Goal: Contribute content: Add original content to the website for others to see

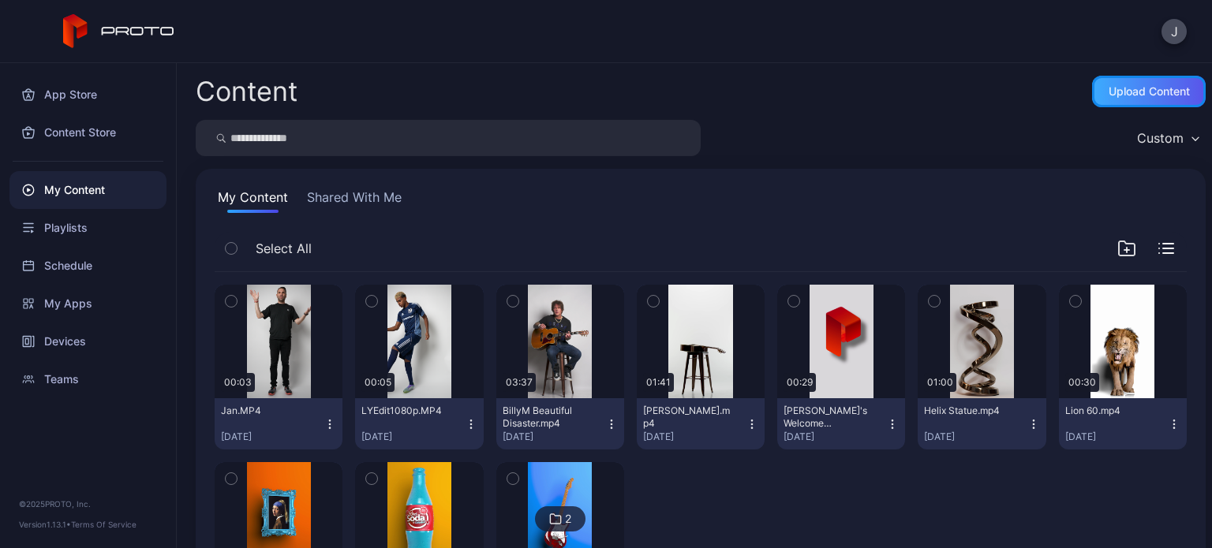
click at [1109, 85] on div "Upload Content" at bounding box center [1149, 91] width 81 height 13
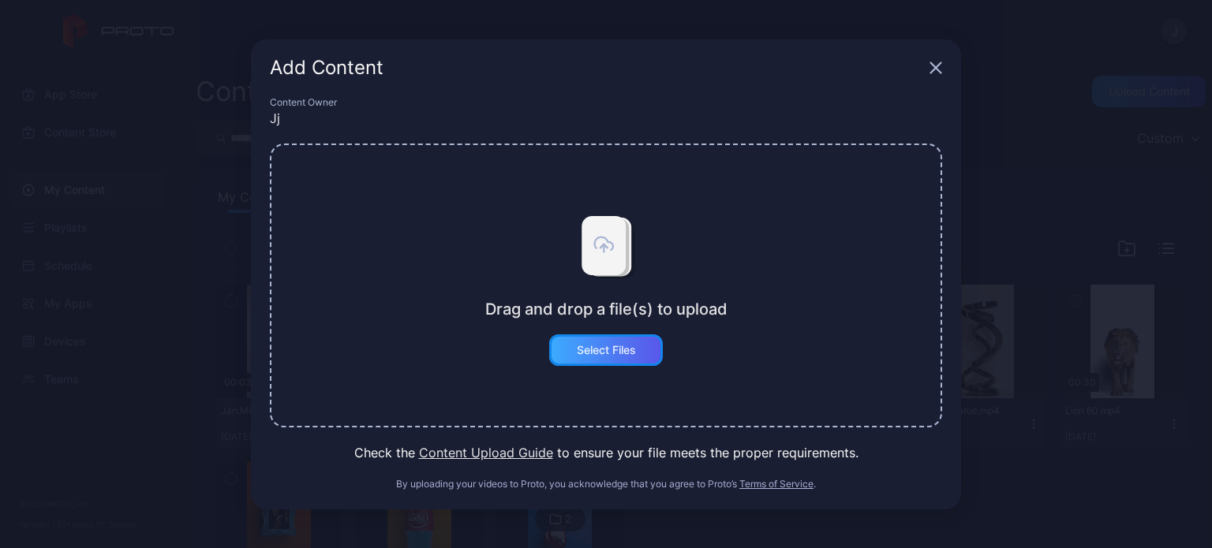
click at [647, 349] on div "Select Files" at bounding box center [606, 351] width 114 height 32
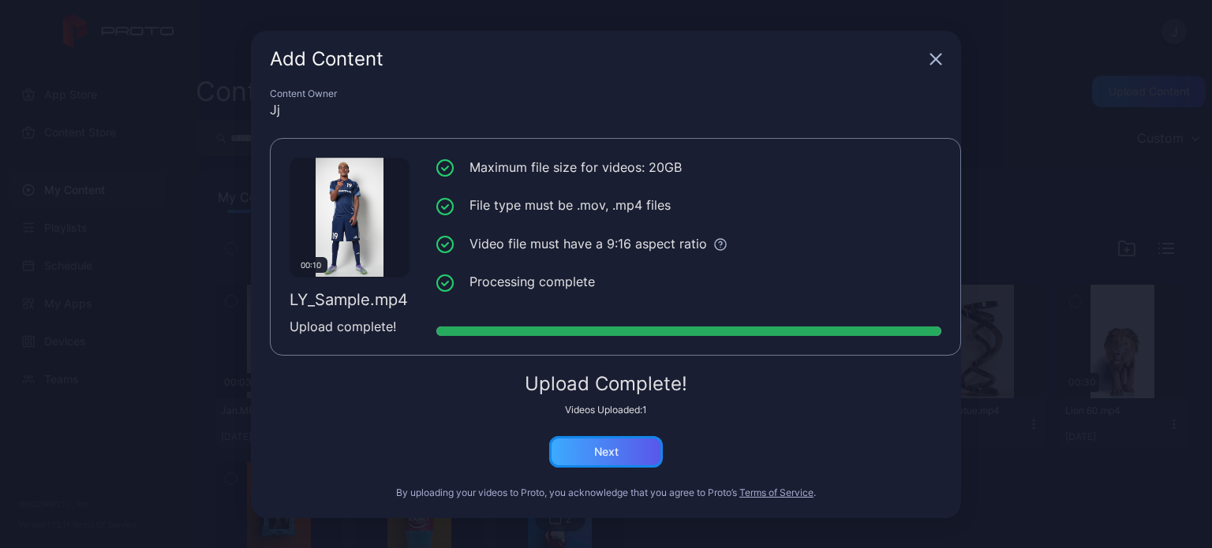
click at [634, 454] on div "Next" at bounding box center [606, 452] width 114 height 32
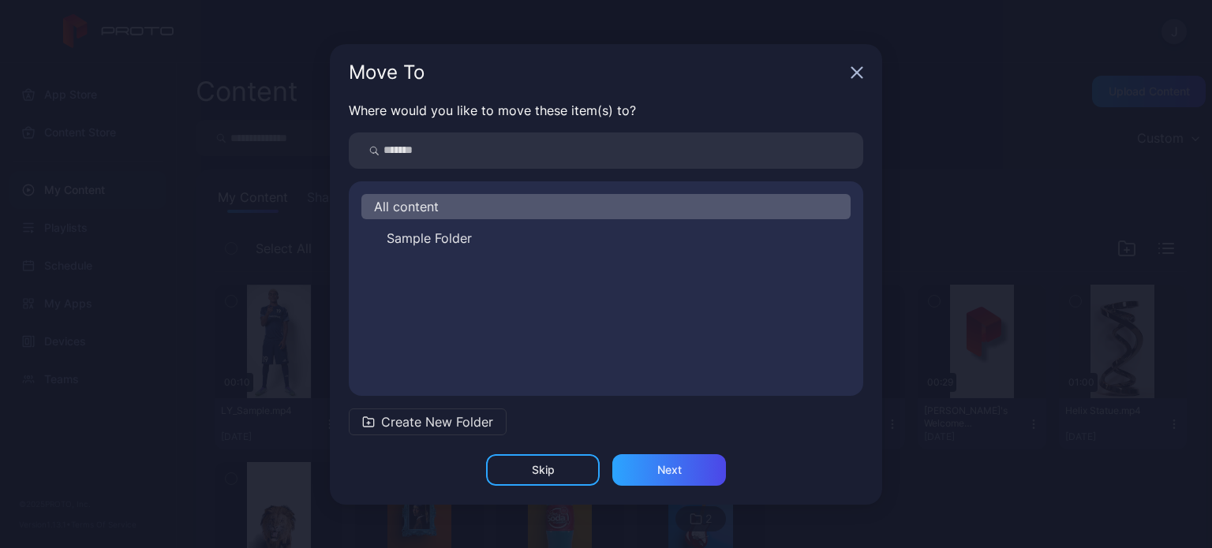
click at [856, 73] on icon "button" at bounding box center [857, 72] width 10 height 10
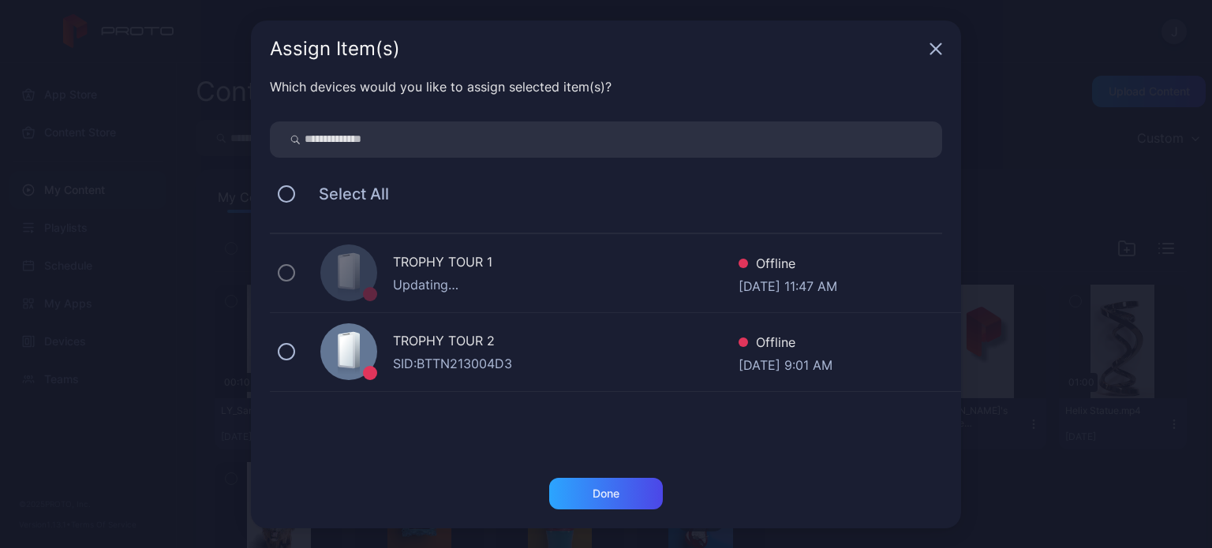
click at [275, 267] on div "TROPHY TOUR 1 Updating… Offline [DATE] 11:47 AM" at bounding box center [615, 273] width 691 height 79
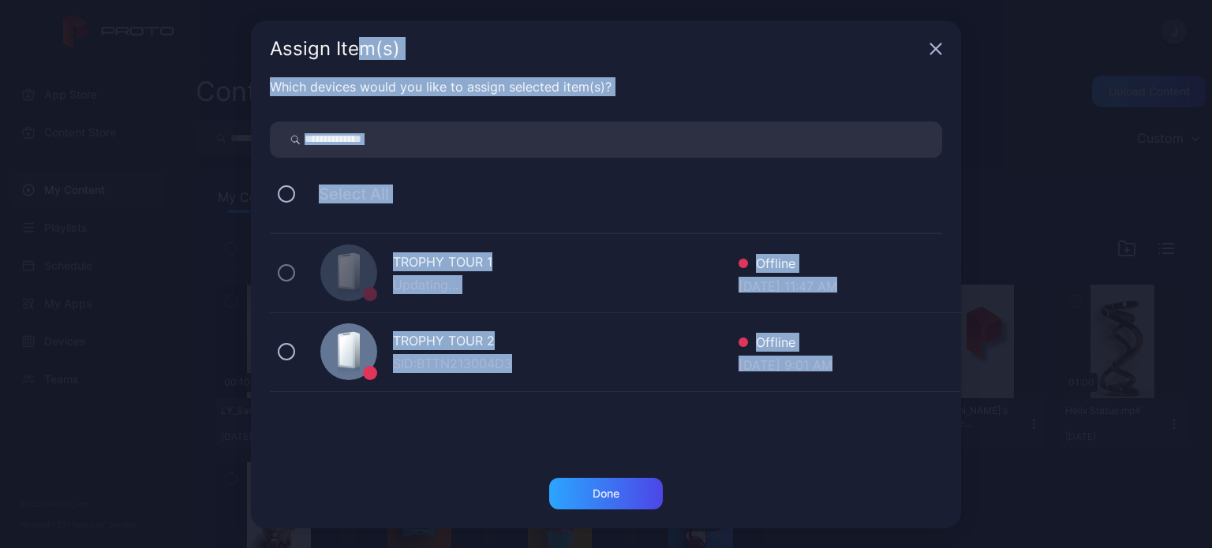
drag, startPoint x: 534, startPoint y: 498, endPoint x: 299, endPoint y: -95, distance: 638.3
click at [299, 0] on html "J App Store Content Store My Content Playlists Schedule My Apps Devices Teams ©…" at bounding box center [606, 274] width 1212 height 548
click at [103, 215] on div "Assign Item(s) Which devices would you like to assign selected item(s)? Select …" at bounding box center [606, 274] width 1212 height 548
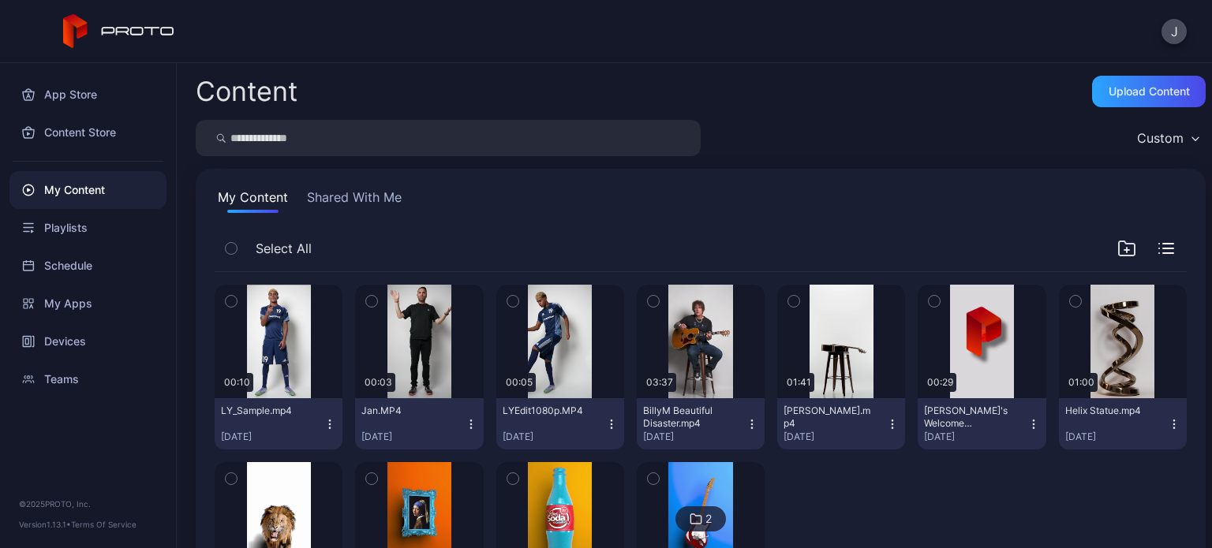
scroll to position [123, 0]
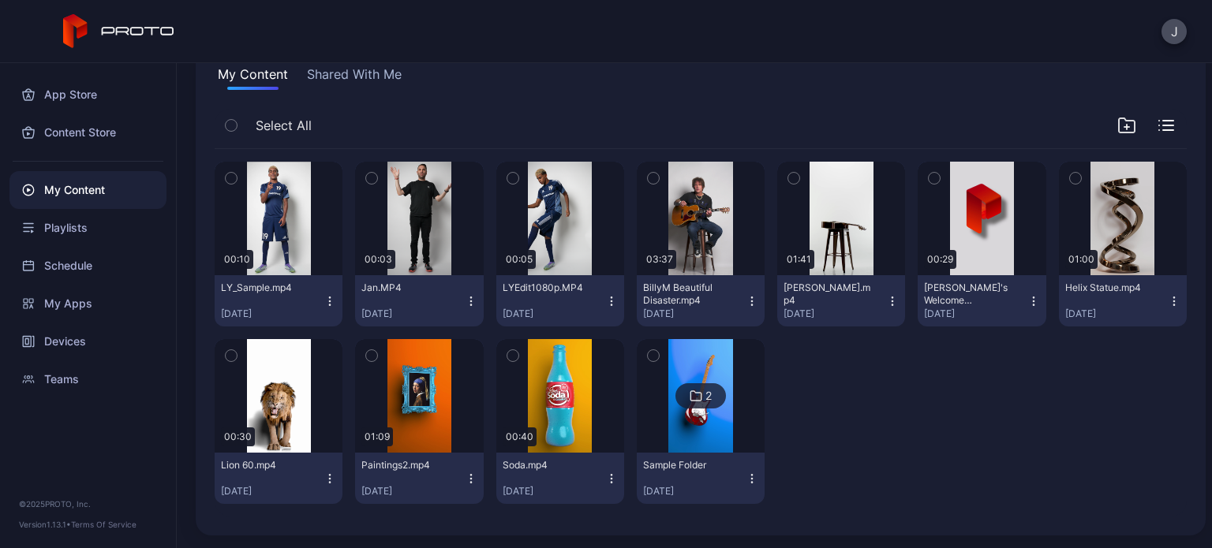
click at [233, 184] on icon "button" at bounding box center [231, 178] width 11 height 17
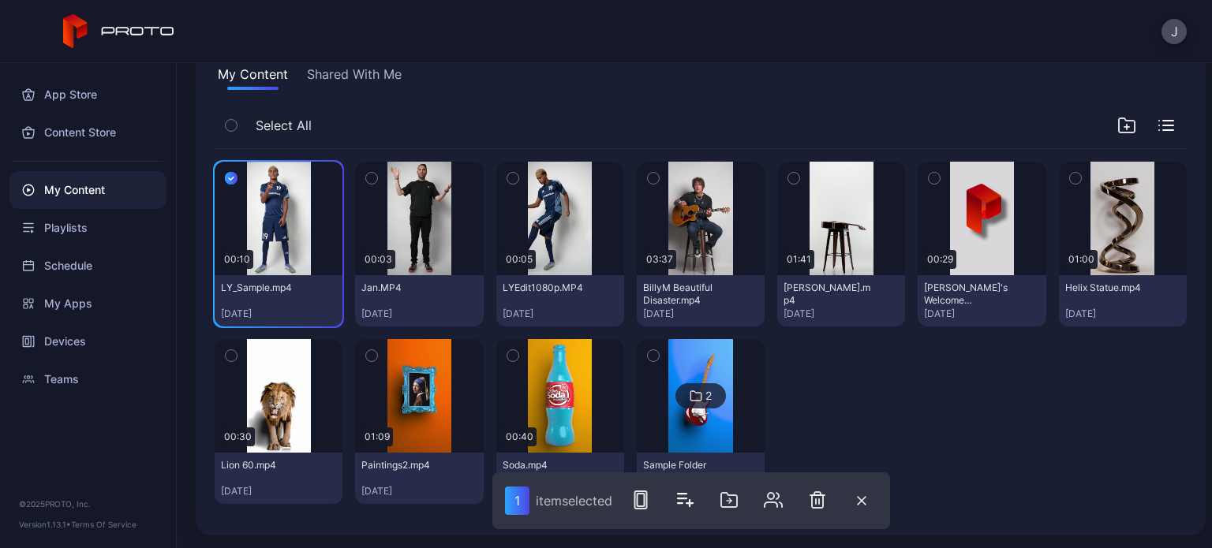
click at [841, 406] on div at bounding box center [841, 421] width 128 height 165
click at [234, 176] on icon "button" at bounding box center [231, 178] width 13 height 17
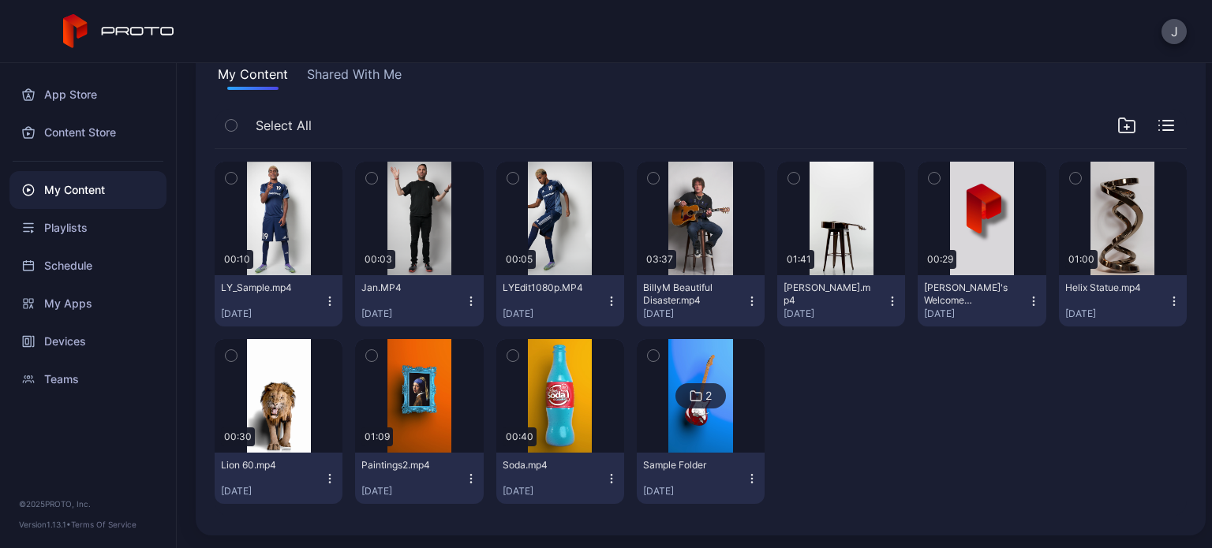
click at [325, 304] on icon "button" at bounding box center [330, 301] width 13 height 13
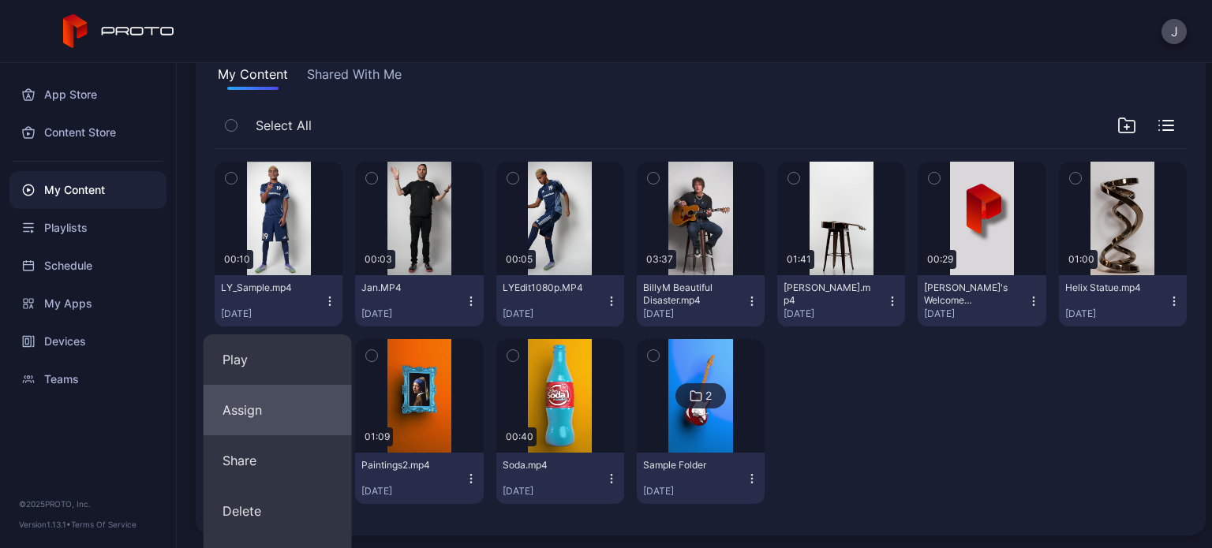
click at [257, 407] on button "Assign" at bounding box center [278, 410] width 148 height 51
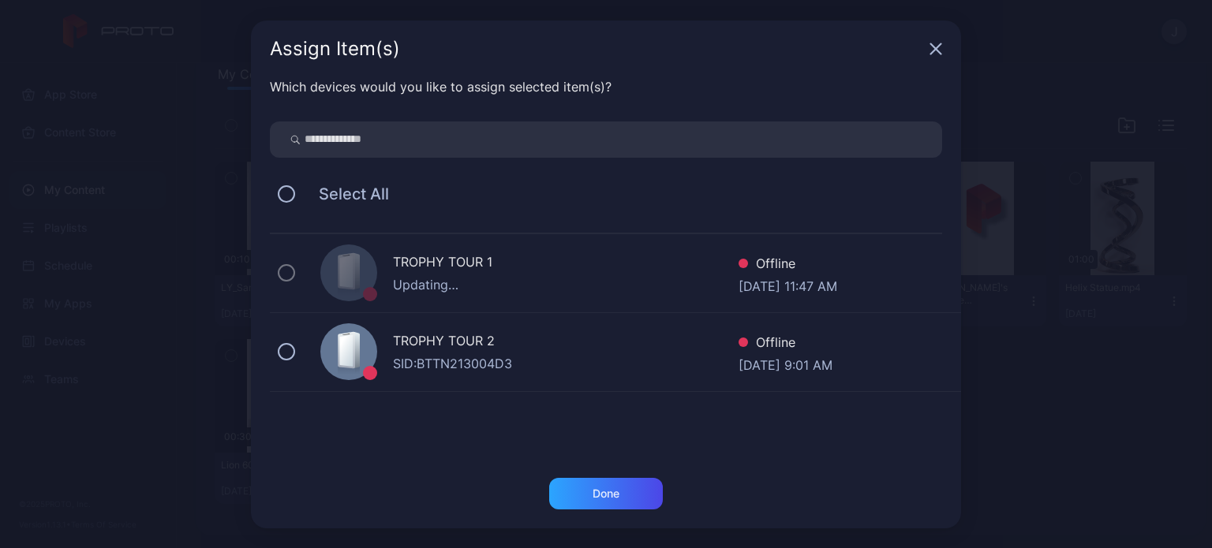
click at [275, 274] on div "TROPHY TOUR 1 Updating… Offline [DATE] 11:47 AM" at bounding box center [615, 273] width 691 height 79
drag, startPoint x: 287, startPoint y: 178, endPoint x: 289, endPoint y: 192, distance: 14.3
click at [289, 192] on div "Select All" at bounding box center [606, 194] width 672 height 33
click at [289, 192] on button at bounding box center [286, 193] width 17 height 17
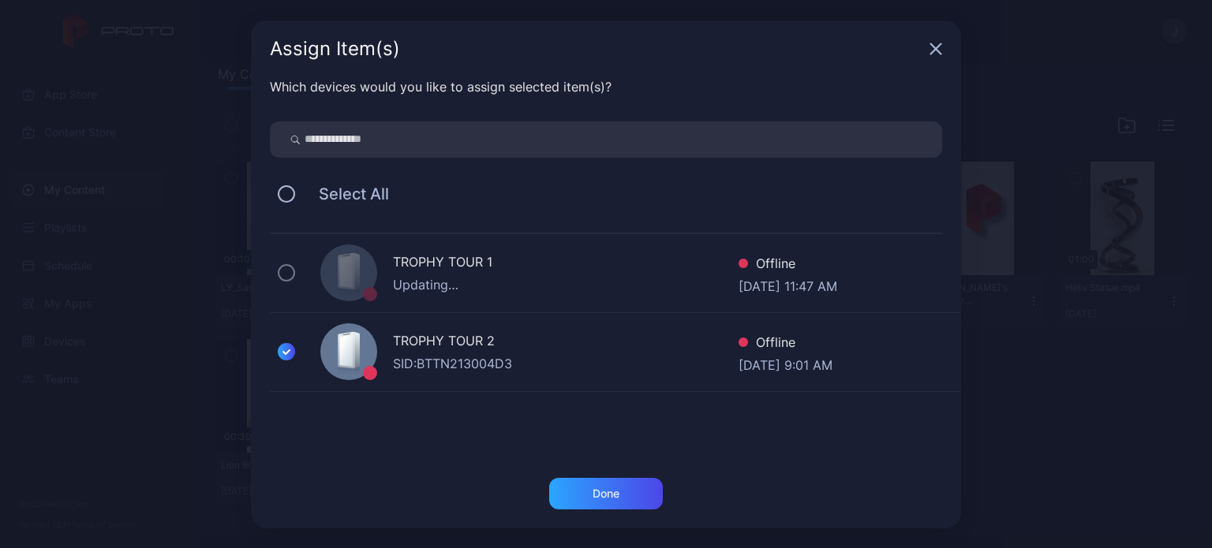
click at [939, 43] on icon "button" at bounding box center [936, 49] width 13 height 13
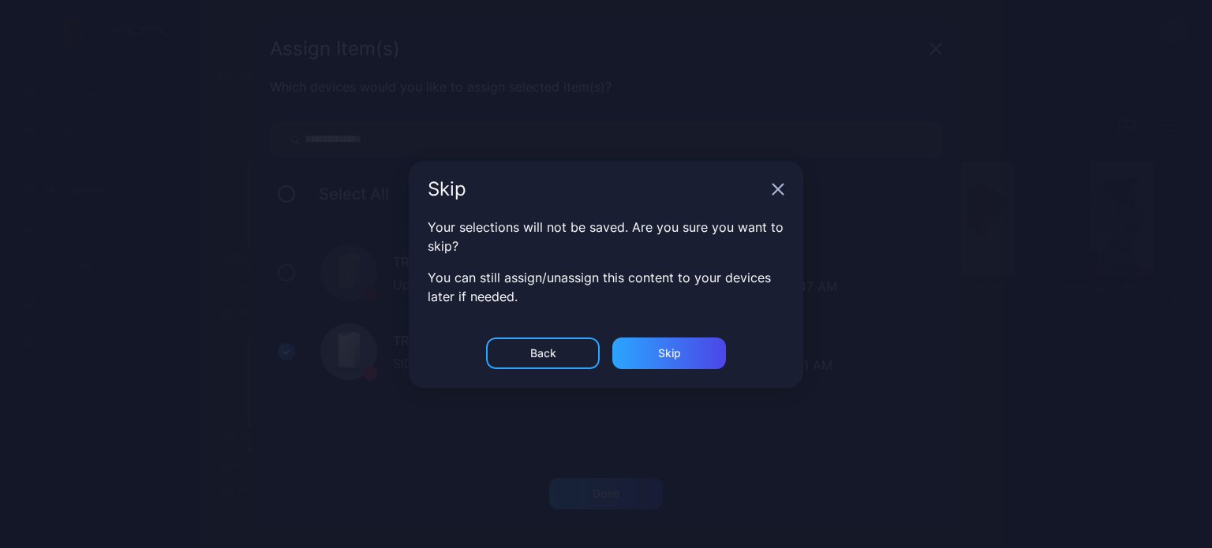
click at [776, 193] on icon "button" at bounding box center [778, 189] width 13 height 13
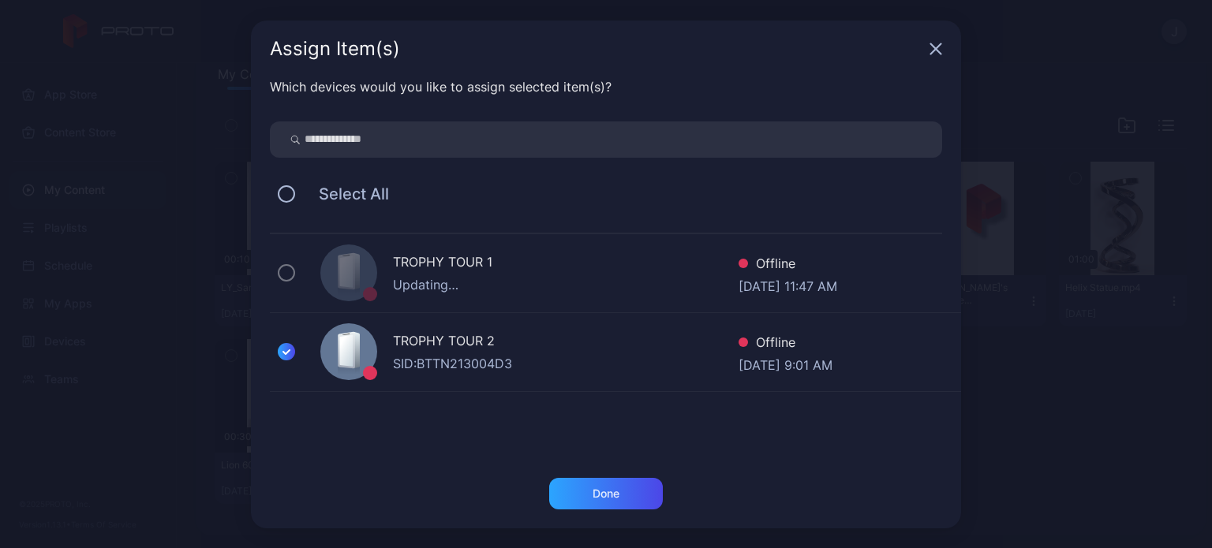
click at [1057, 166] on div "Assign Item(s) Which devices would you like to assign selected item(s)? Select …" at bounding box center [606, 274] width 1212 height 548
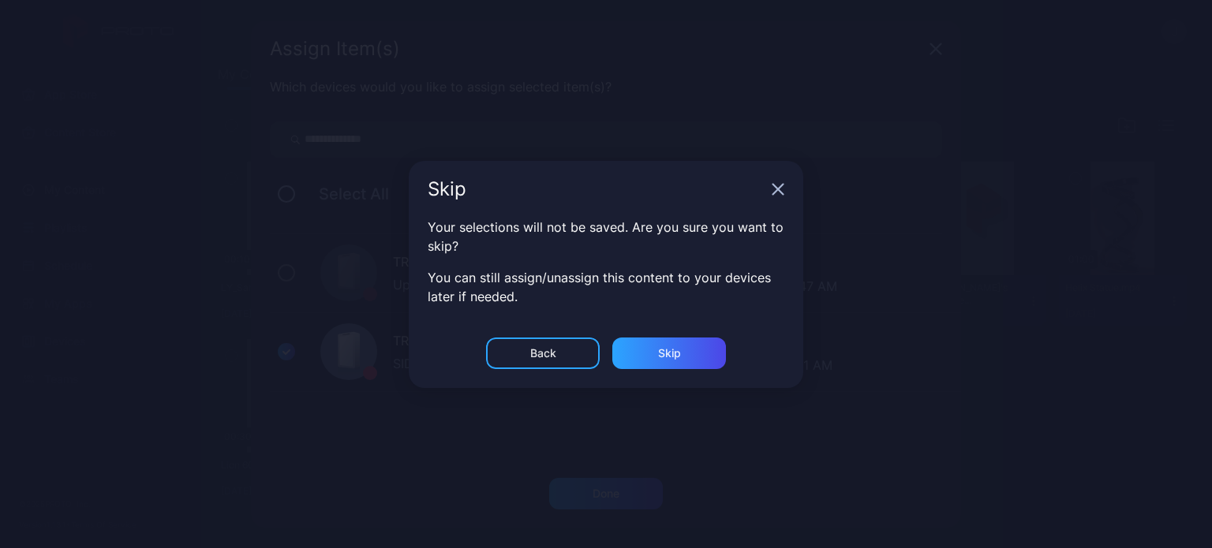
click at [777, 187] on icon "button" at bounding box center [778, 189] width 13 height 13
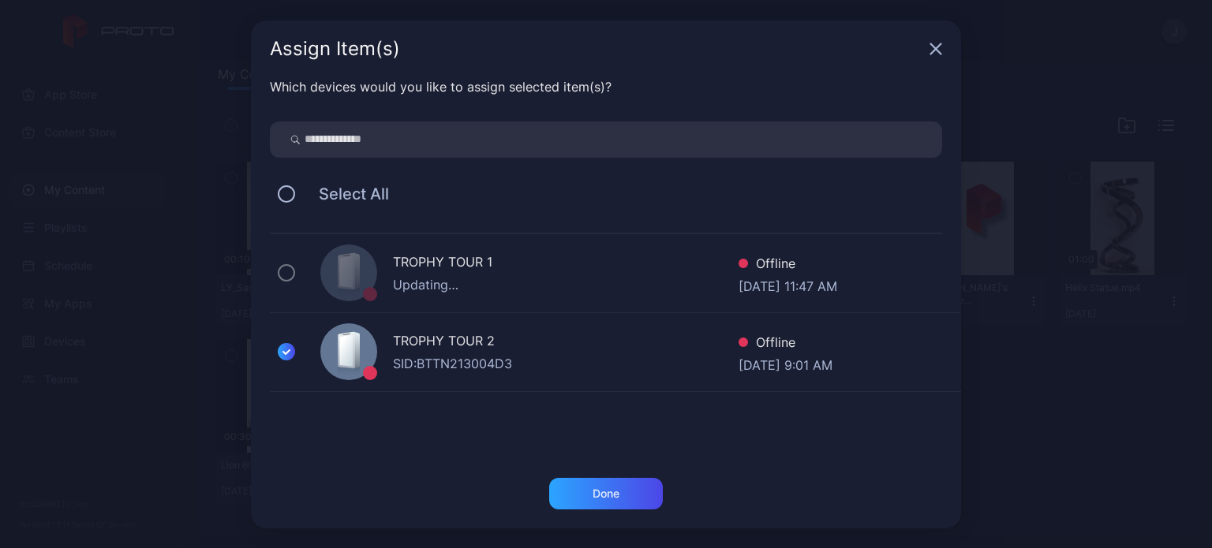
click at [564, 389] on div "TROPHY TOUR 2 SID: BTTN213004D3 Offline [DATE] 9:01 AM" at bounding box center [615, 352] width 691 height 79
click at [930, 46] on icon "button" at bounding box center [936, 49] width 13 height 13
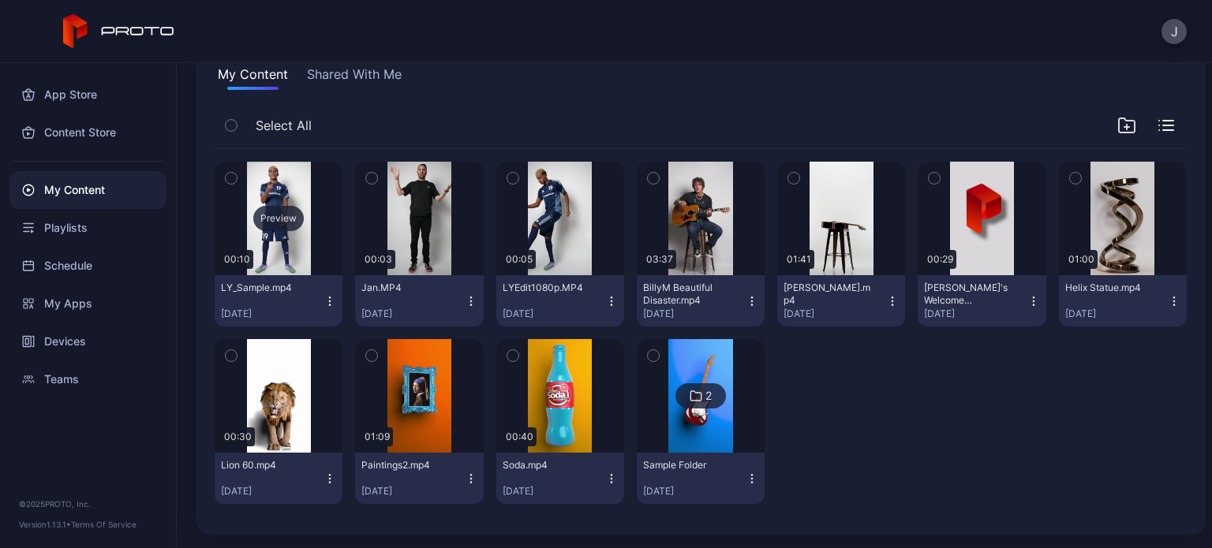
click at [280, 199] on div "Preview" at bounding box center [279, 219] width 128 height 114
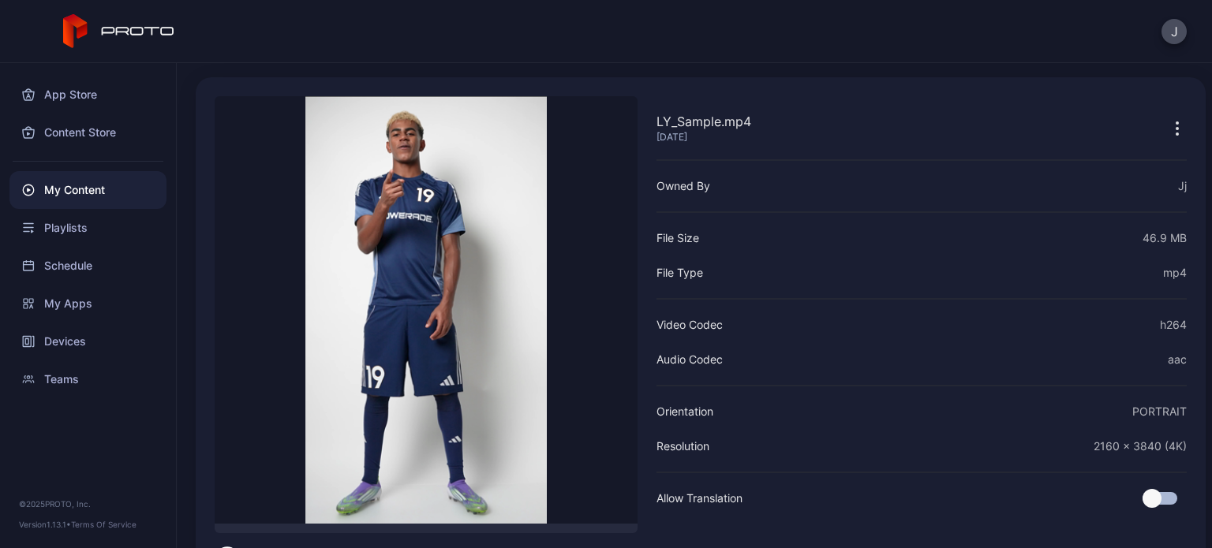
scroll to position [21, 0]
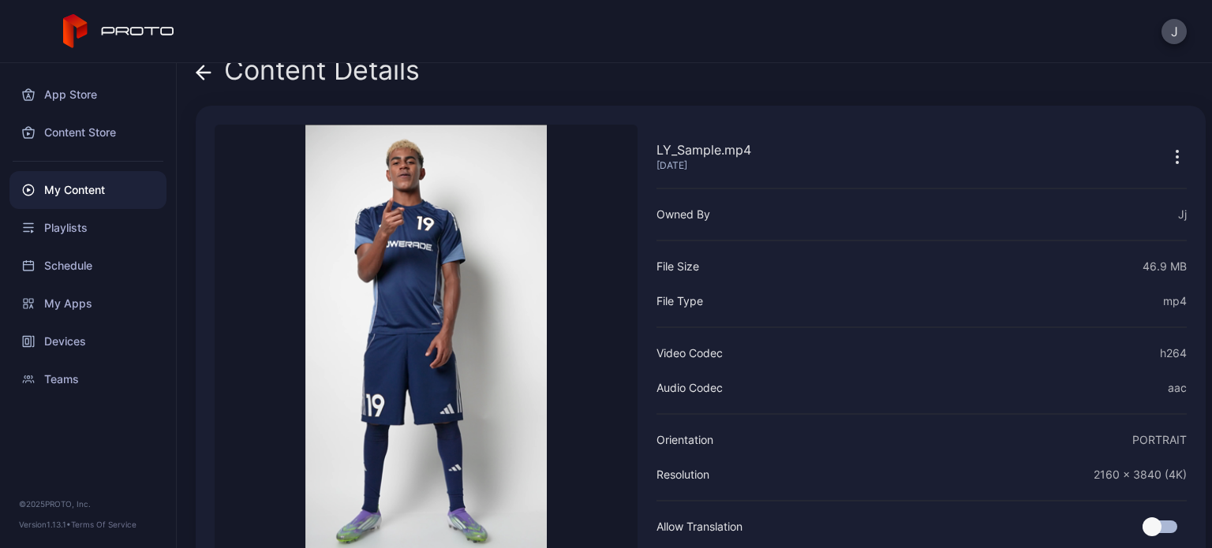
click at [563, 43] on div "J" at bounding box center [606, 31] width 1212 height 63
